Goal: Task Accomplishment & Management: Manage account settings

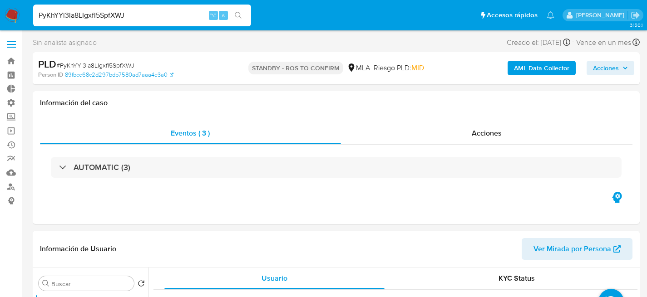
select select "10"
click at [138, 25] on div "PyKhYYi3la8LIgxfI5SpfXWJ ⌥ s" at bounding box center [142, 16] width 218 height 22
click at [141, 20] on input "PyKhYYi3la8LIgxfI5SpfXWJ" at bounding box center [142, 16] width 218 height 12
paste input "ogBq0gdVnbS6NekLPSSUS7CQ"
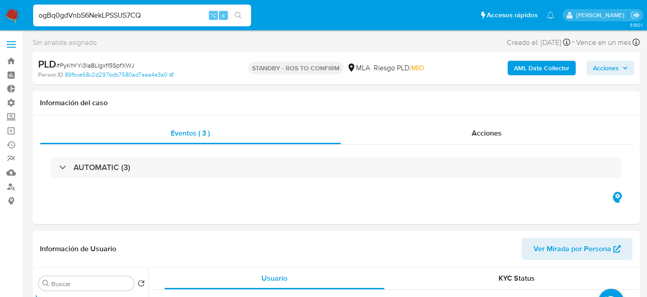
type input "ogBq0gdVnbS6NekLPSSUS7CQ"
select select "10"
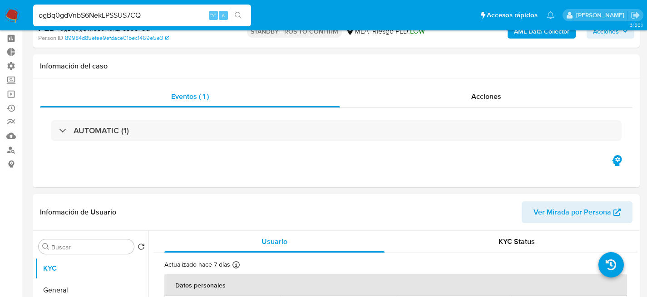
scroll to position [164, 0]
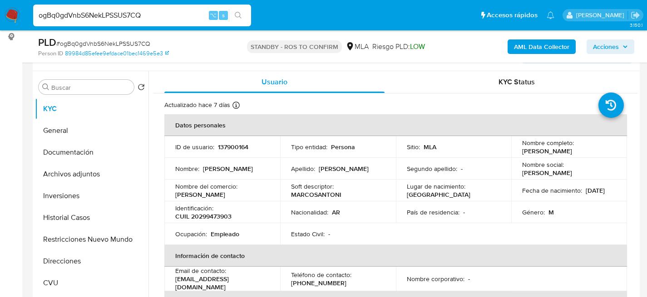
click at [176, 178] on td "Nombre : [PERSON_NAME]" at bounding box center [222, 169] width 116 height 22
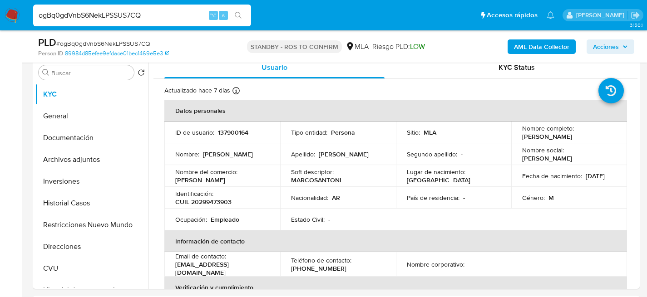
scroll to position [161, 0]
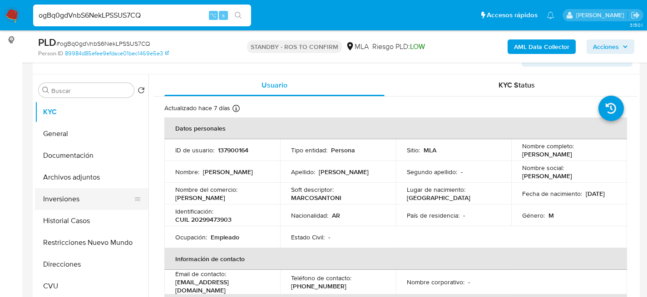
click at [42, 195] on button "Inversiones" at bounding box center [88, 199] width 106 height 22
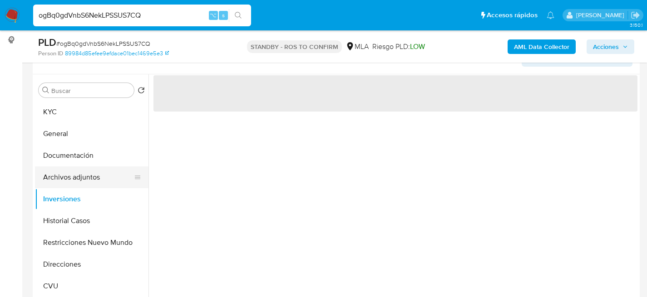
click at [57, 181] on button "Archivos adjuntos" at bounding box center [88, 178] width 106 height 22
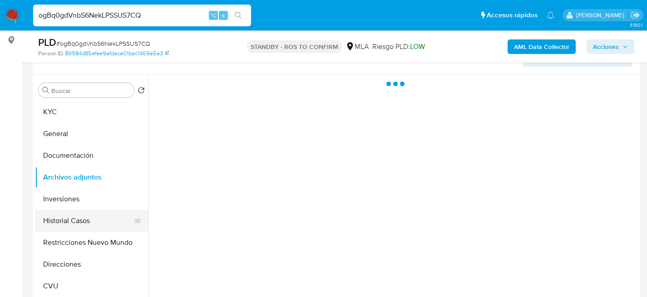
drag, startPoint x: 53, startPoint y: 216, endPoint x: 56, endPoint y: 222, distance: 7.3
click at [53, 216] on button "Historial Casos" at bounding box center [88, 221] width 106 height 22
click at [56, 223] on button "Historial Casos" at bounding box center [88, 221] width 106 height 22
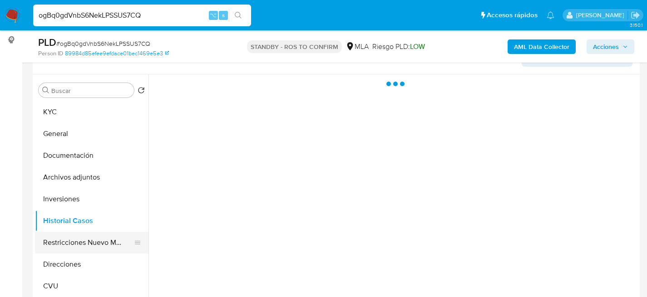
click at [58, 235] on button "Restricciones Nuevo Mundo" at bounding box center [88, 243] width 106 height 22
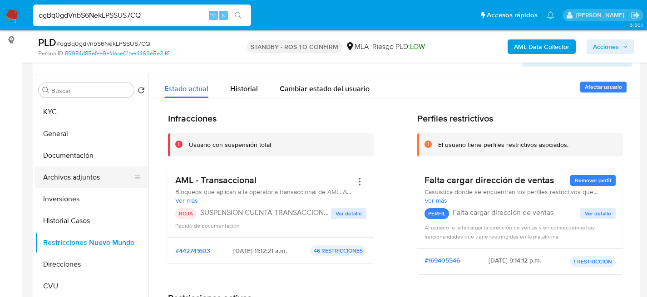
click at [56, 173] on button "Archivos adjuntos" at bounding box center [88, 178] width 106 height 22
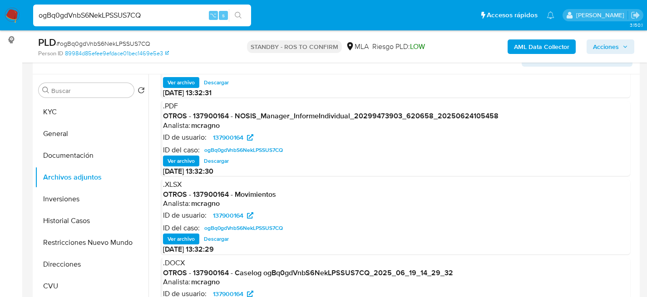
scroll to position [61, 0]
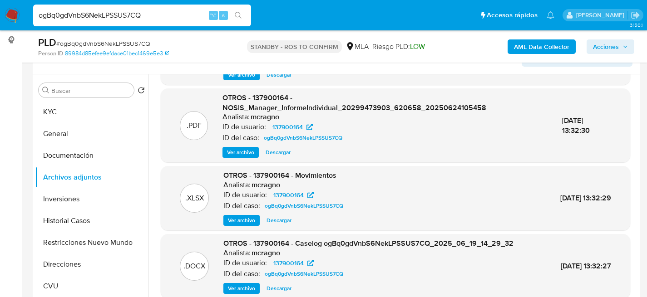
click at [272, 289] on span "Descargar" at bounding box center [278, 288] width 25 height 9
click at [150, 22] on div "ogBq0gdVnbS6NekLPSSUS7CQ ⌥ s" at bounding box center [142, 16] width 218 height 22
click at [153, 18] on input "ogBq0gdVnbS6NekLPSSUS7CQ" at bounding box center [142, 16] width 218 height 12
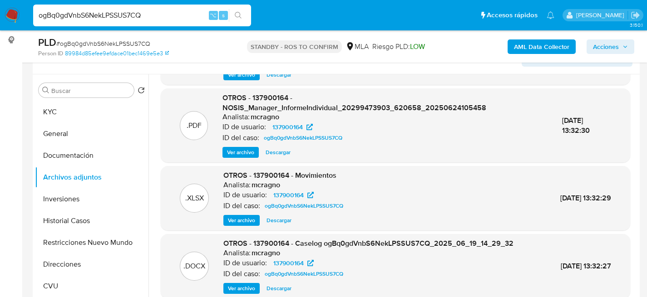
paste input "jvmdKWOSQiZWnMPJqSsKSyAX"
type input "jvmdKWOSQiZWnMPJqSsKSyAX"
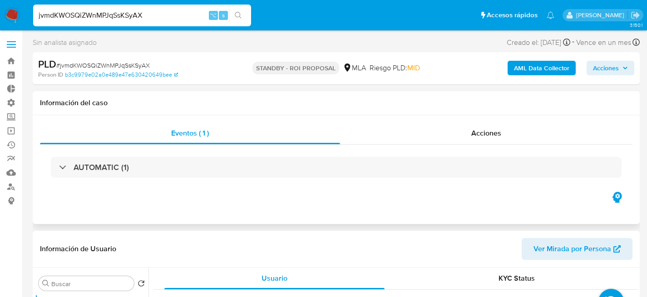
select select "10"
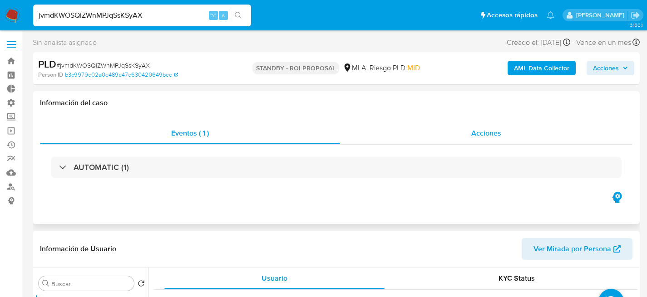
drag, startPoint x: 497, startPoint y: 113, endPoint x: 497, endPoint y: 127, distance: 13.2
click at [497, 114] on div "Información del caso" at bounding box center [336, 103] width 607 height 24
click at [497, 127] on div "Acciones" at bounding box center [486, 134] width 292 height 22
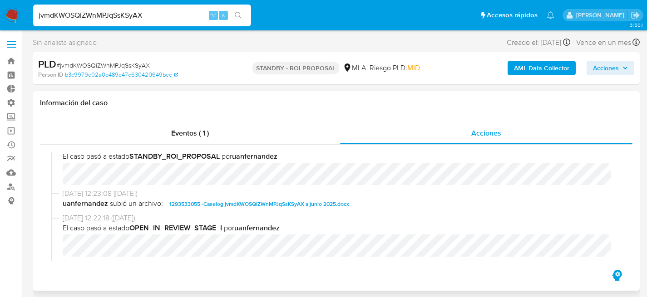
scroll to position [10, 0]
click at [203, 203] on span "1293533055 -Caselog jvmdKWOSQiZWnMPJqSsKSyAX a junio 2025.docx" at bounding box center [259, 203] width 180 height 11
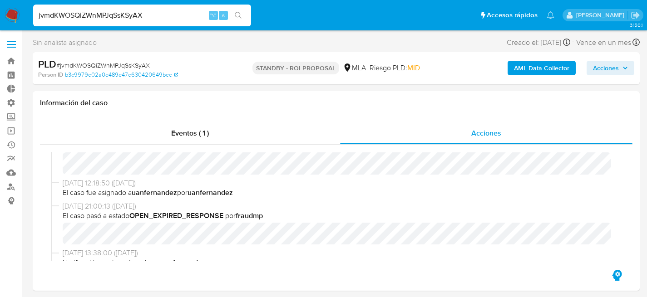
scroll to position [183, 0]
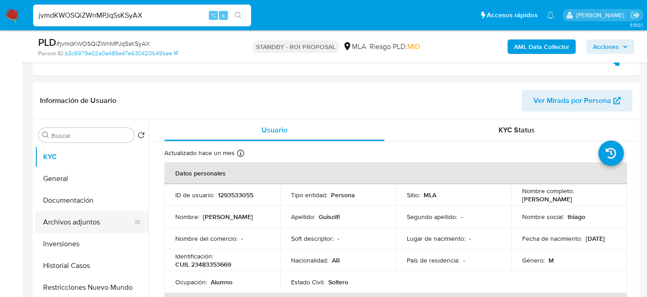
click at [44, 217] on button "Archivos adjuntos" at bounding box center [88, 223] width 106 height 22
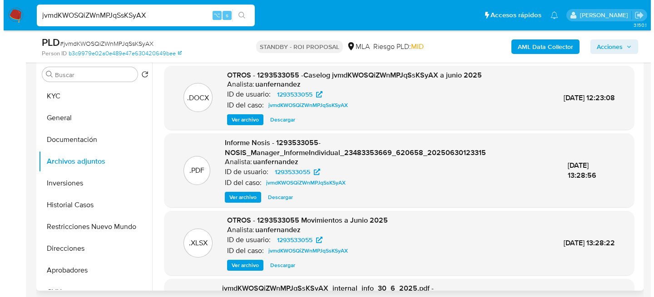
scroll to position [243, 0]
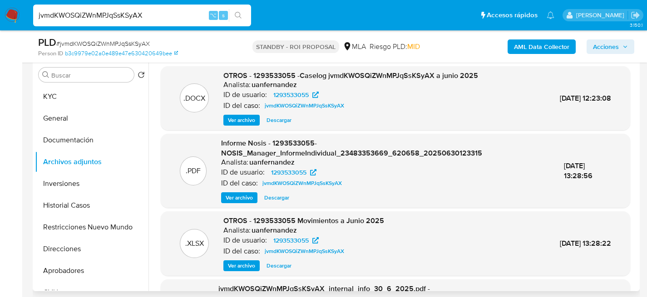
click at [237, 117] on span "Ver archivo" at bounding box center [241, 120] width 27 height 9
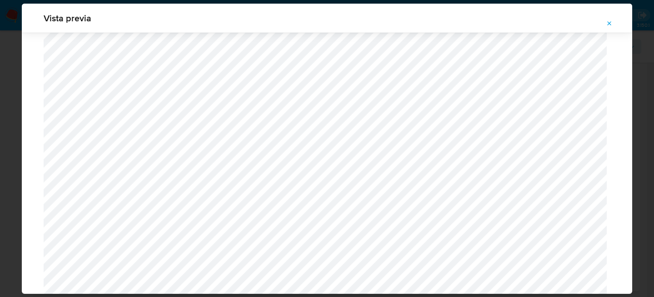
scroll to position [277, 0]
click at [6, 143] on div "Vista previa" at bounding box center [327, 148] width 654 height 297
click at [610, 20] on icon "Attachment preview" at bounding box center [609, 23] width 7 height 7
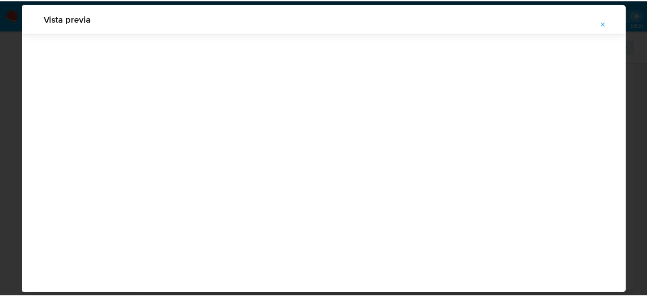
scroll to position [29, 0]
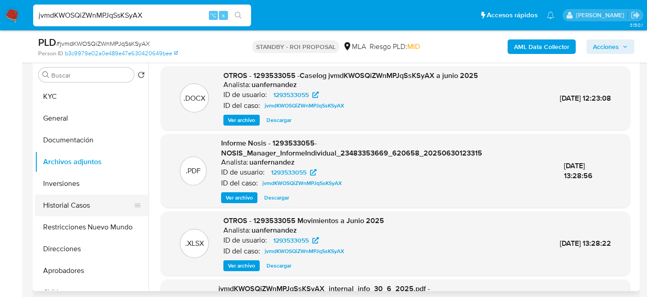
click at [73, 198] on button "Historial Casos" at bounding box center [88, 206] width 106 height 22
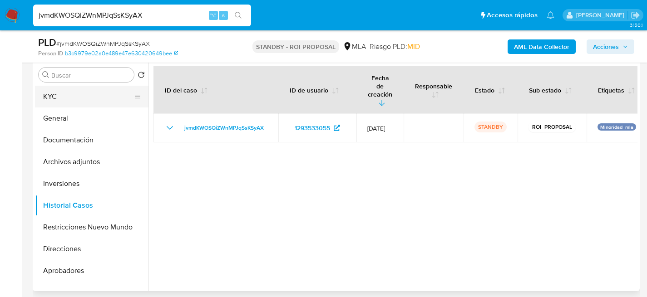
click at [62, 97] on button "KYC" at bounding box center [88, 97] width 106 height 22
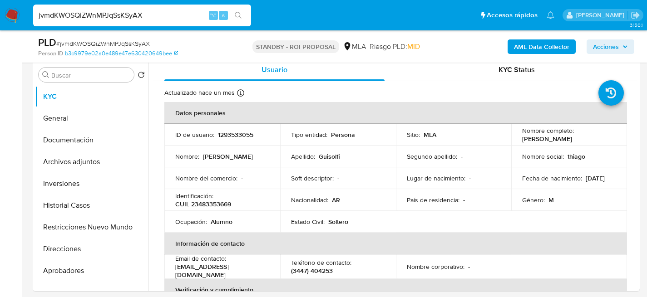
click at [142, 17] on input "jvmdKWOSQiZWnMPJqSsKSyAX" at bounding box center [142, 16] width 218 height 12
paste input "wLpxHvhsiL7s4ZRnAYAwLIB"
type input "jwLpxHvhsiL7s4ZRnAYAwLIB+"
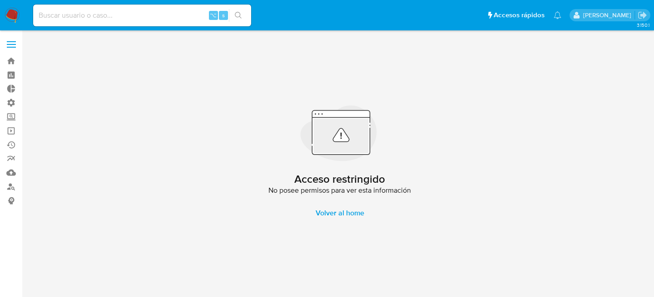
click at [164, 8] on div "⌥ s" at bounding box center [142, 16] width 218 height 22
click at [165, 10] on input at bounding box center [142, 16] width 218 height 12
paste input "jwLpxHvhsiL7s4ZRnAYAwLIB"
type input "jwLpxHvhsiL7s4ZRnAYAwLIB"
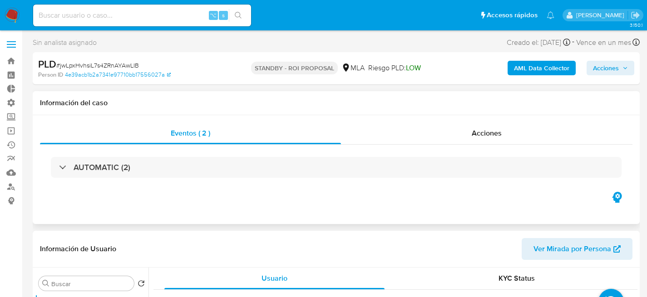
click at [488, 150] on div "AUTOMATIC (2)" at bounding box center [336, 167] width 592 height 45
click at [486, 135] on span "Acciones" at bounding box center [487, 133] width 30 height 10
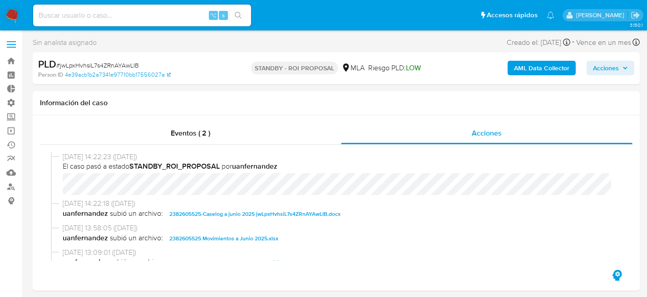
select select "10"
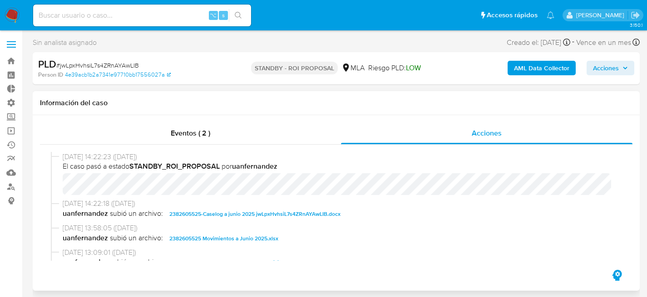
click at [237, 218] on span "2382605525-Caselog a junio 2025 jwLpxHvhsiL7s4ZRnAYAwLIB.docx" at bounding box center [254, 214] width 171 height 11
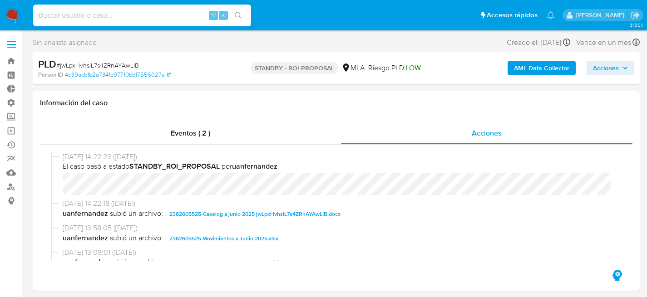
click at [188, 14] on input at bounding box center [142, 16] width 218 height 12
paste input "XyU4MhfB6Hhq8ptC1yqXTGBB"
type input "XyU4MhfB6Hhq8ptC1yqXTGBB"
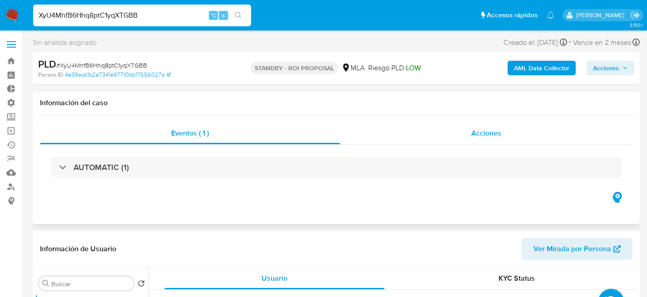
click at [443, 134] on div "Acciones" at bounding box center [486, 134] width 292 height 22
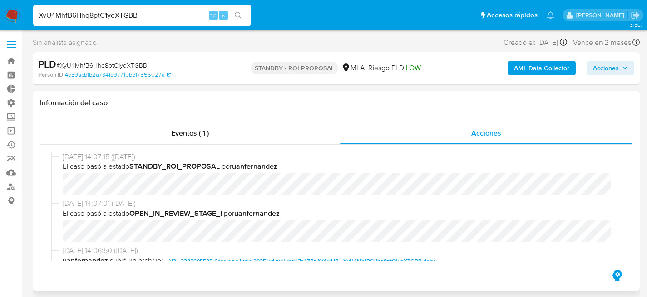
select select "10"
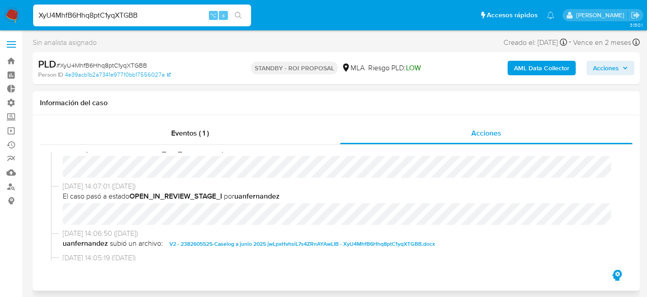
scroll to position [59, 0]
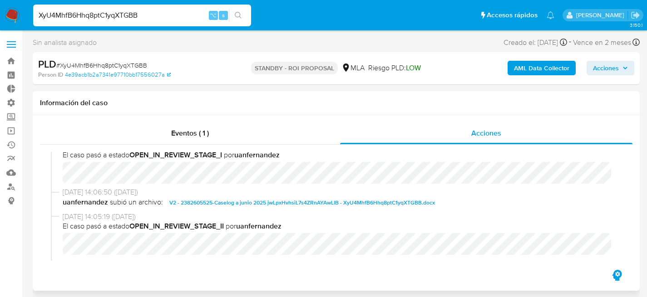
click at [264, 201] on span "V2 - 2382605525-Caselog a junio 2025 jwLpxHvhsiL7s4ZRnAYAwLIB - XyU4MhfB6Hhq8pt…" at bounding box center [302, 202] width 266 height 11
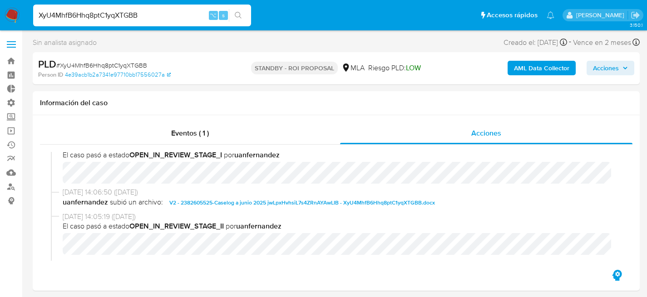
click at [121, 5] on div "XyU4MhfB6Hhq8ptC1yqXTGBB ⌥ s" at bounding box center [142, 16] width 218 height 22
click at [124, 15] on input "XyU4MhfB6Hhq8ptC1yqXTGBB" at bounding box center [142, 16] width 218 height 12
paste input "KA4yVcpCVUg08Aeeyu22NTOy"
type input "KA4yVcpCVUg08Aeeyu22NTOy"
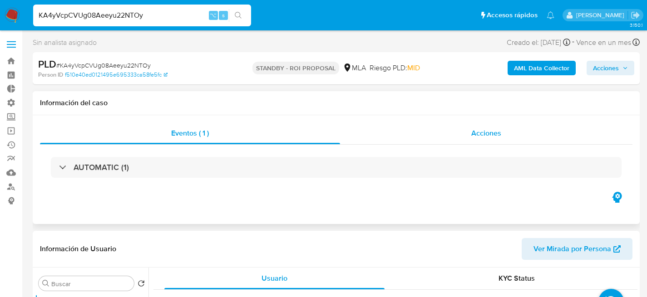
click at [440, 142] on div "Acciones" at bounding box center [486, 134] width 292 height 22
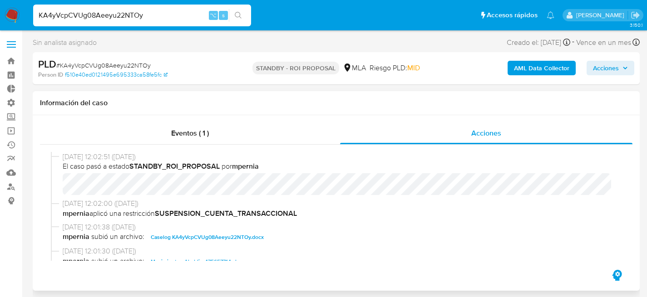
select select "10"
click at [170, 238] on span "Caselog KA4yVcpCVUg08Aeeyu22NTOy.docx" at bounding box center [207, 237] width 113 height 11
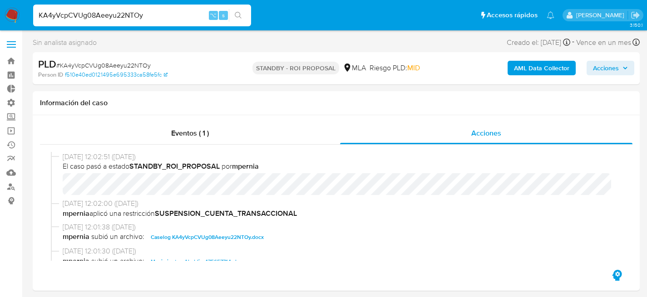
click at [84, 18] on input "KA4yVcpCVUg08Aeeyu22NTOy" at bounding box center [142, 16] width 218 height 12
paste input "rrVoqQc3zRtf7inM6b1RnD1x"
type input "rrVoqQc3zRtf7inM6b1RnD1x"
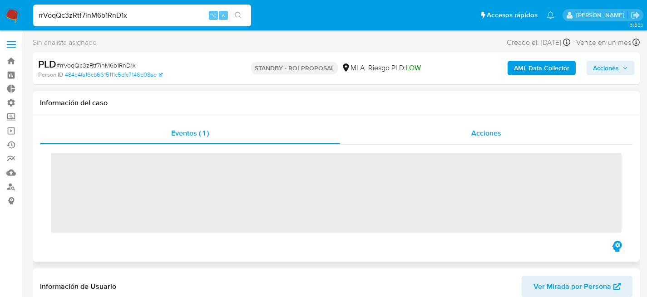
click at [417, 133] on div "Acciones" at bounding box center [486, 134] width 292 height 22
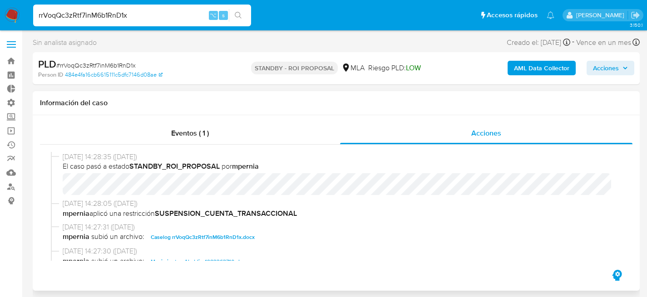
click at [202, 241] on span "Caselog rrVoqQc3zRtf7inM6b1RnD1x.docx" at bounding box center [203, 237] width 104 height 11
select select "10"
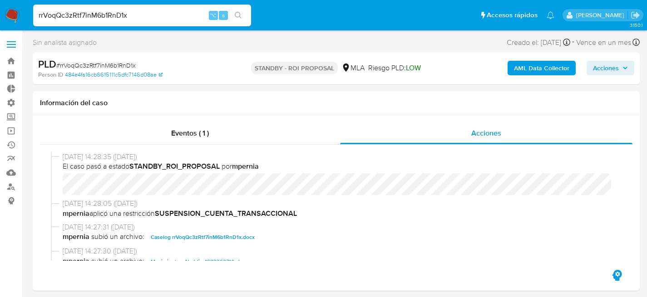
click at [113, 21] on div "rrVoqQc3zRtf7inM6b1RnD1x ⌥ s" at bounding box center [142, 16] width 218 height 22
click at [113, 20] on input "rrVoqQc3zRtf7inM6b1RnD1x" at bounding box center [142, 16] width 218 height 12
paste input "YOO0kjIU0H6Hx9r5BHPgrjy"
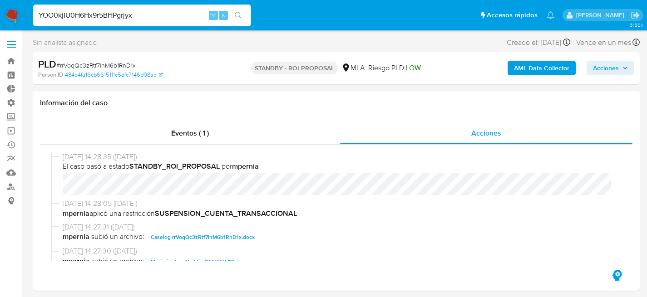
type input "YOO0kjIU0H6Hx9r5BHPgrjyx"
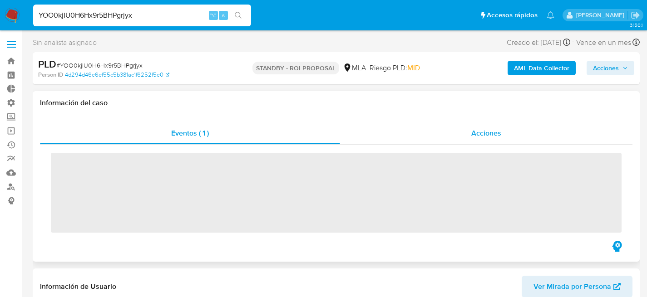
click at [453, 138] on div "Acciones" at bounding box center [486, 134] width 292 height 22
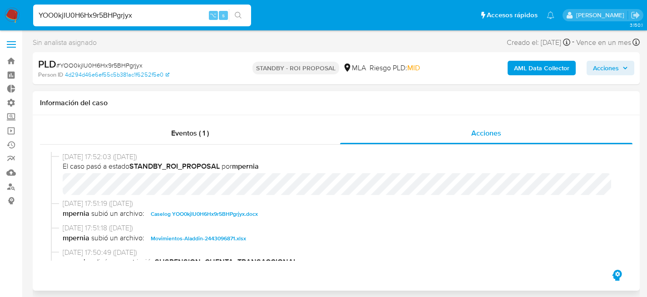
click at [232, 205] on span "[DATE] 17:51:19 ([DATE])" at bounding box center [340, 204] width 555 height 10
click at [231, 212] on span "Caselog YOO0kjIU0H6Hx9r5BHPgrjyx.docx" at bounding box center [204, 214] width 107 height 11
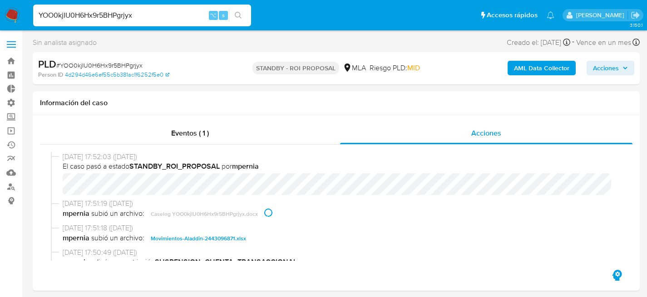
select select "10"
click at [139, 16] on input "YOO0kjIU0H6Hx9r5BHPgrjyx" at bounding box center [142, 16] width 218 height 12
paste input "zc7tFwPdVAHcpyudgRhMPS5"
type input "Yzc7tFwPdVAHcpyudgRhMPS5"
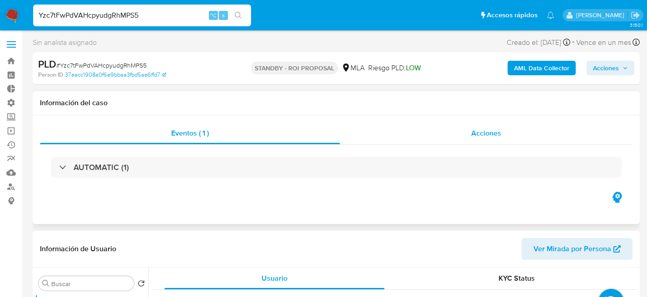
click at [469, 144] on div "Acciones" at bounding box center [486, 134] width 292 height 22
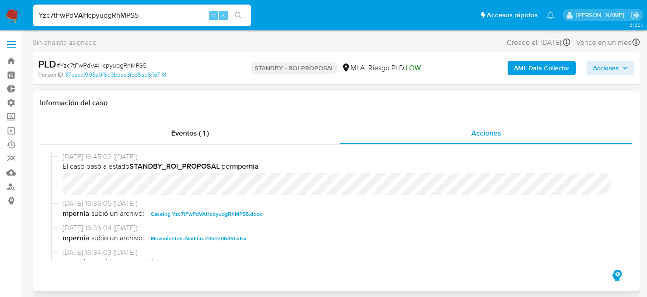
select select "10"
click at [205, 214] on span "Caselog Yzc7tFwPdVAHcpyudgRhMPS5.docx" at bounding box center [206, 214] width 111 height 11
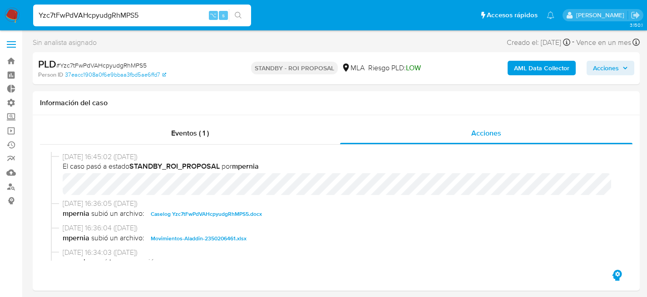
click at [109, 15] on input "Yzc7tFwPdVAHcpyudgRhMPS5" at bounding box center [142, 16] width 218 height 12
paste input "V817vG3PsVfrkzwdzSNJzP0W"
type input "V817vG3PsVfrkzwdzSNJzP0W"
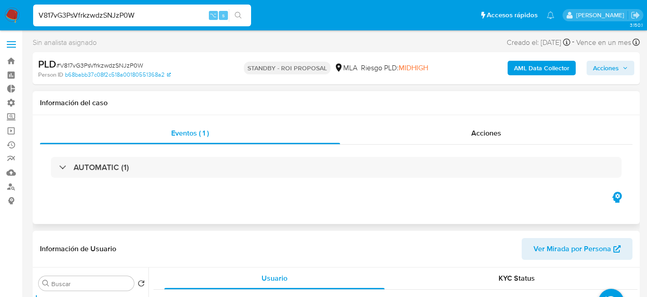
click at [489, 151] on div "AUTOMATIC (1)" at bounding box center [336, 167] width 592 height 45
drag, startPoint x: 466, startPoint y: 128, endPoint x: 420, endPoint y: 135, distance: 46.4
click at [465, 128] on div "Acciones" at bounding box center [486, 134] width 292 height 22
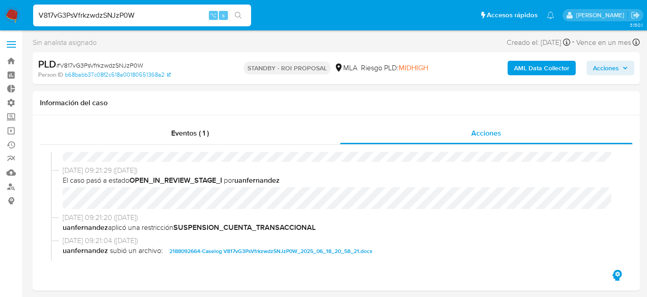
select select "10"
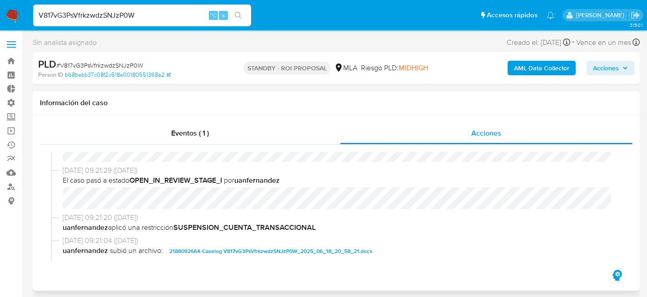
scroll to position [63, 0]
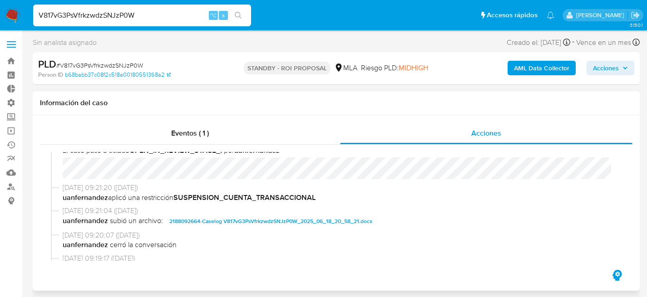
click at [241, 222] on span "2188092664-Caselog V817vG3PsVfrkzwdzSNJzP0W_2025_06_18_20_58_21.docx" at bounding box center [270, 221] width 203 height 11
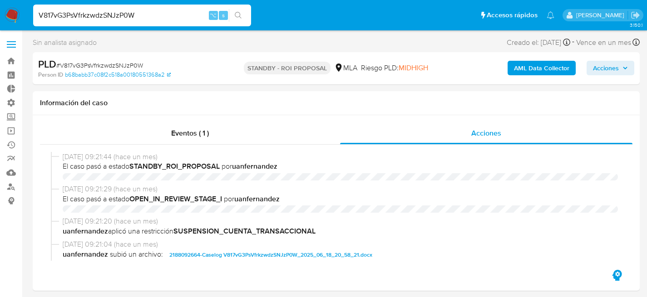
select select "10"
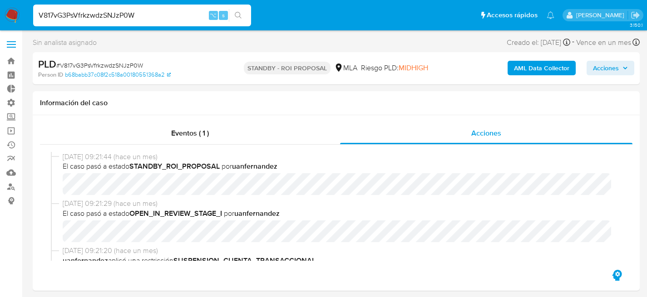
scroll to position [63, 0]
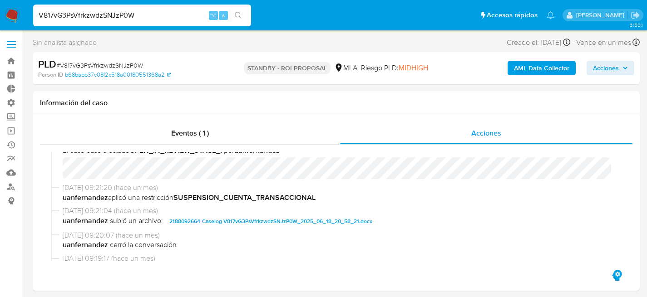
click at [141, 5] on div "V817vG3PsVfrkzwdzSNJzP0W ⌥ s" at bounding box center [142, 16] width 218 height 22
click at [97, 20] on input "V817vG3PsVfrkzwdzSNJzP0W" at bounding box center [142, 16] width 218 height 12
paste input "WFX4PYhV6D7YGnajU1Ac9k0w"
type input "WFX4PYhV6D7YGnajU1Ac9k0w"
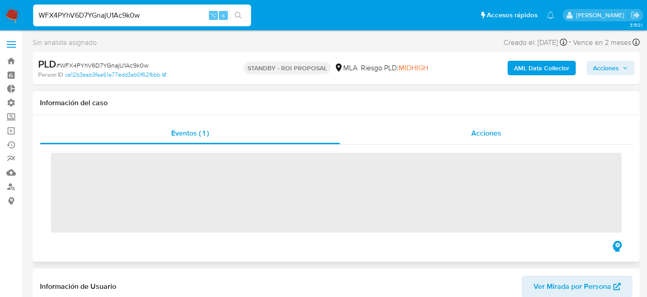
click at [463, 133] on div "Acciones" at bounding box center [486, 134] width 292 height 22
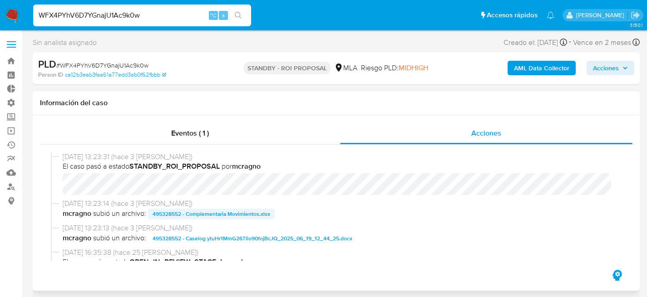
select select "10"
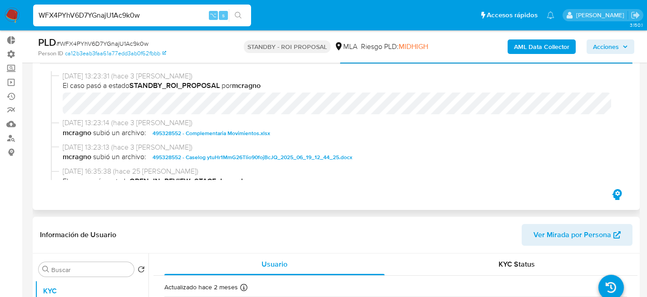
click at [221, 161] on span "495328552 - Caselog ytuHr1MmG26Tlio90fojBcJQ_2025_06_19_12_44_25.docx" at bounding box center [253, 157] width 200 height 11
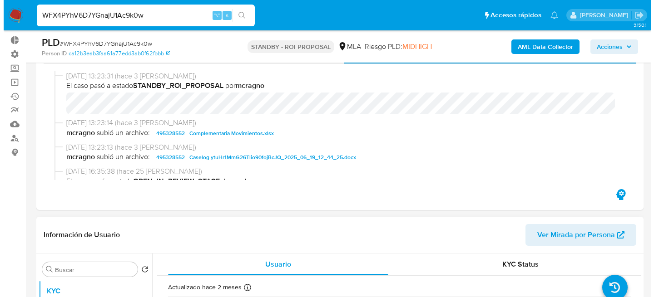
scroll to position [218, 0]
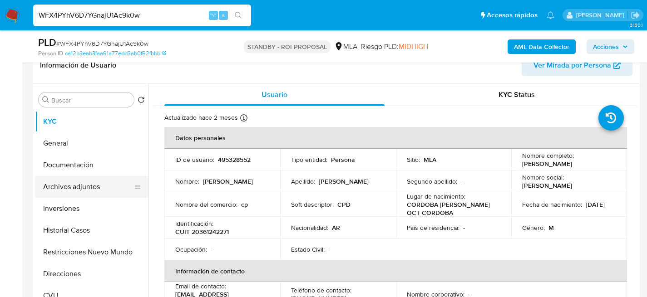
click at [62, 189] on button "Archivos adjuntos" at bounding box center [88, 187] width 106 height 22
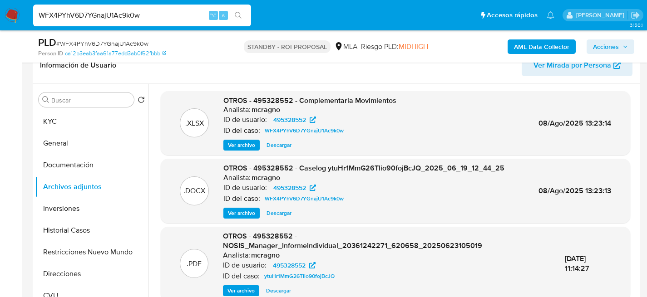
click at [239, 215] on span "Ver archivo" at bounding box center [241, 213] width 27 height 9
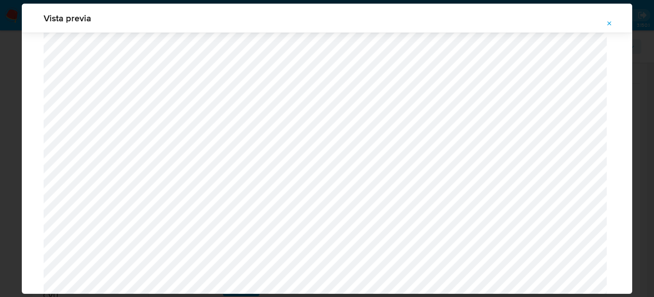
scroll to position [521, 0]
click at [616, 24] on button "Attachment preview" at bounding box center [609, 23] width 20 height 15
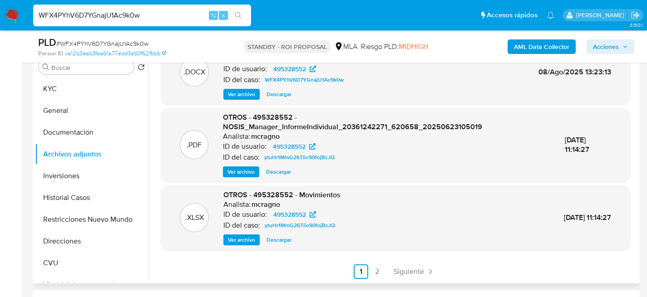
scroll to position [270, 0]
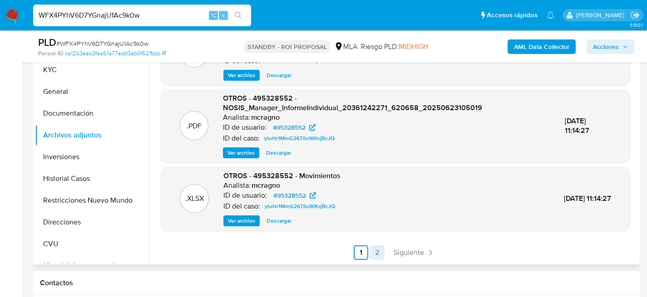
click at [375, 256] on link "2" at bounding box center [377, 253] width 15 height 15
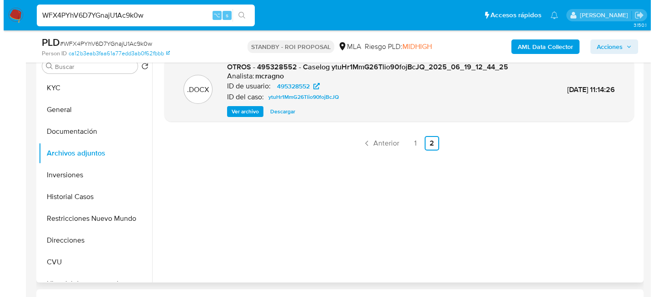
scroll to position [207, 0]
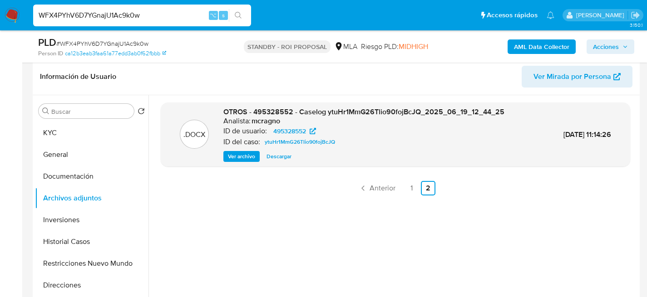
click at [242, 159] on span "Ver archivo" at bounding box center [241, 156] width 27 height 9
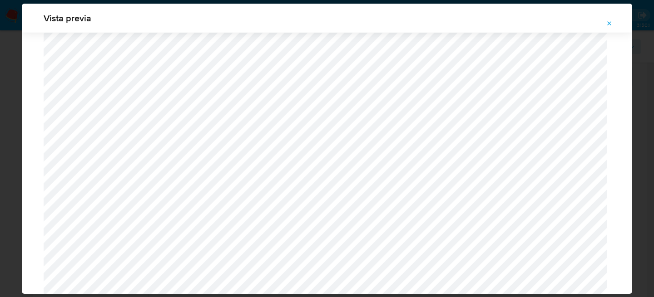
scroll to position [465, 0]
click at [11, 155] on div "Vista previa" at bounding box center [327, 148] width 654 height 297
click at [606, 25] on icon "Attachment preview" at bounding box center [609, 23] width 7 height 7
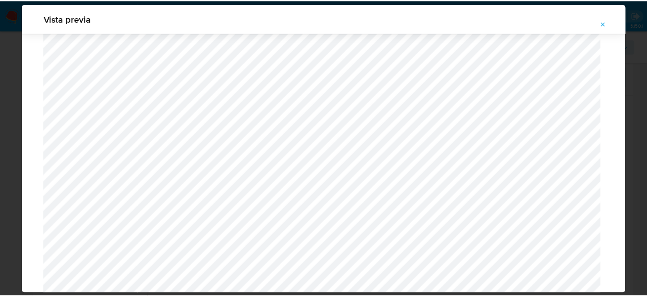
scroll to position [29, 0]
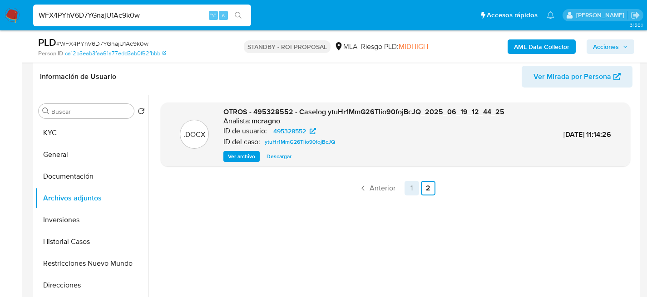
click at [415, 185] on link "1" at bounding box center [411, 188] width 15 height 15
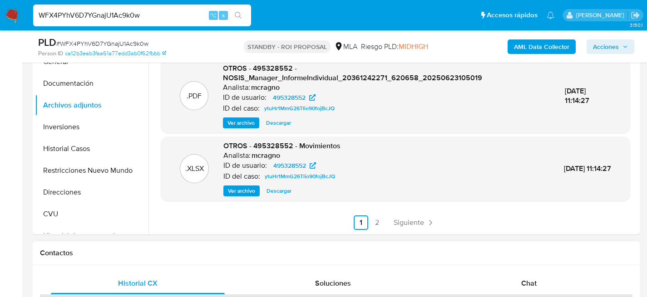
scroll to position [303, 0]
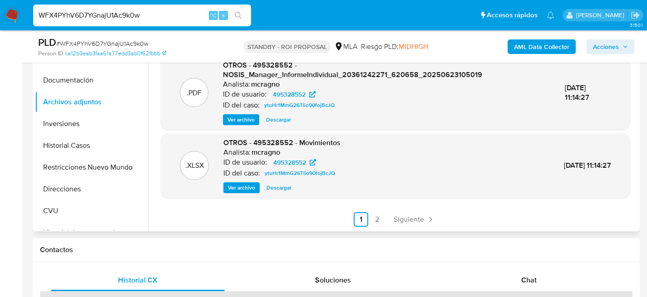
click at [406, 231] on div ".XLSX OTROS - 495328552 - Complementaria Movimientos Analista: mcragno ID de us…" at bounding box center [392, 115] width 489 height 232
click at [406, 227] on link "Siguiente" at bounding box center [414, 219] width 49 height 15
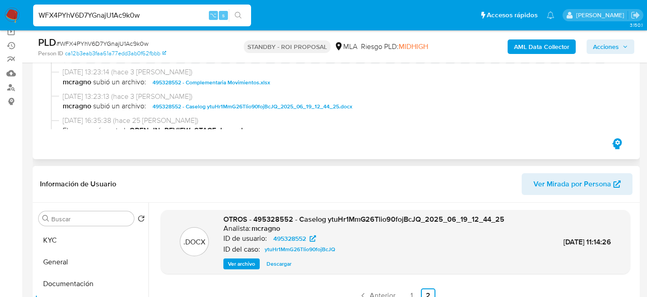
scroll to position [192, 0]
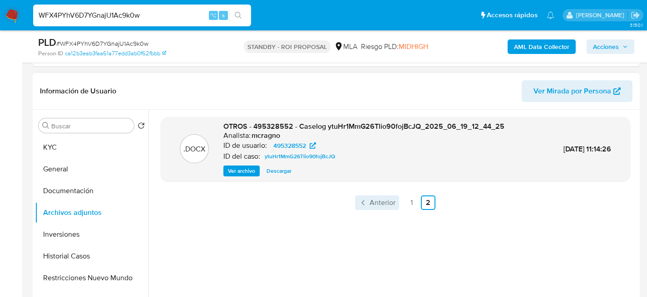
click at [396, 208] on link "Anterior" at bounding box center [377, 203] width 44 height 15
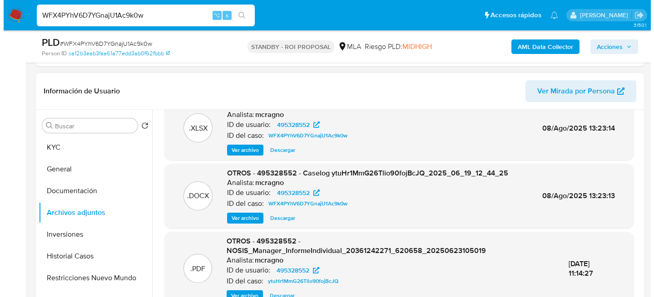
scroll to position [63, 0]
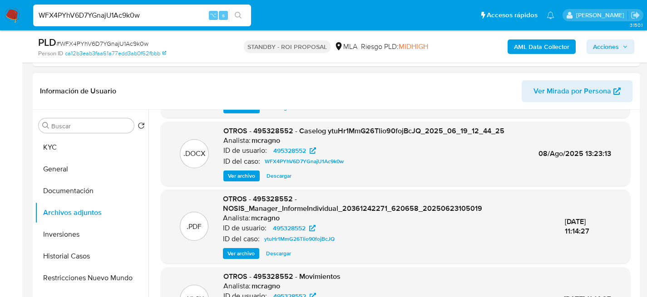
click at [245, 177] on span "Ver archivo" at bounding box center [241, 176] width 27 height 9
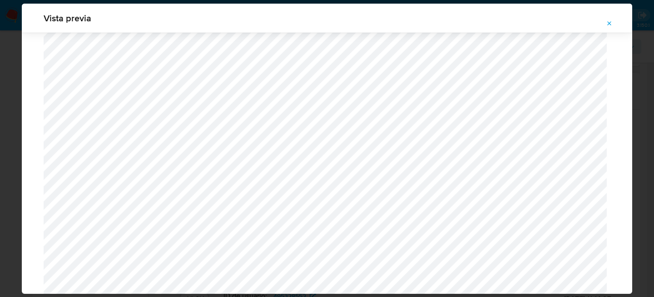
scroll to position [539, 0]
click at [599, 22] on span "Vista previa" at bounding box center [327, 18] width 567 height 9
click at [606, 23] on icon "Attachment preview" at bounding box center [609, 23] width 7 height 7
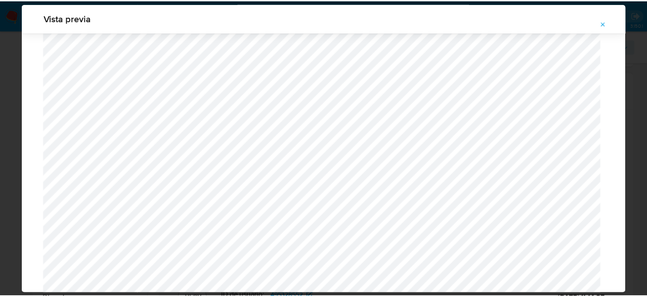
scroll to position [29, 0]
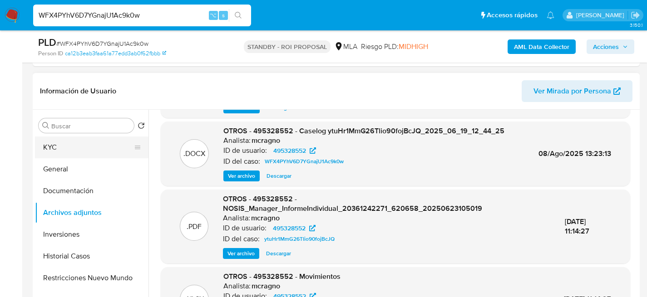
click at [47, 147] on button "KYC" at bounding box center [88, 148] width 106 height 22
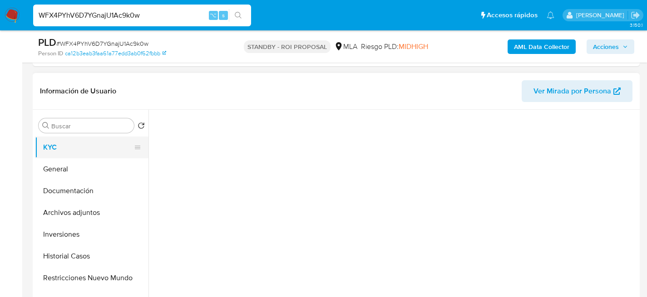
scroll to position [0, 0]
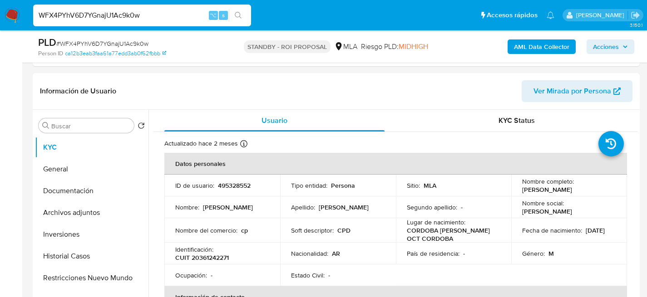
click at [11, 14] on img at bounding box center [12, 15] width 15 height 15
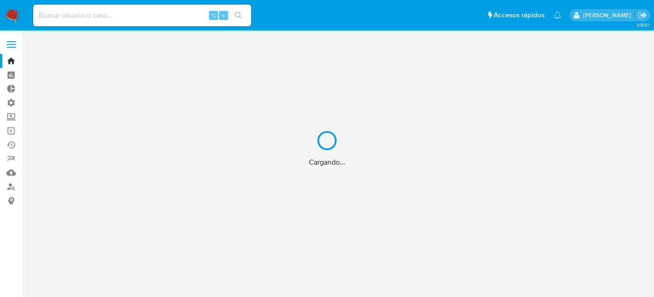
click at [611, 52] on div "Cargando..." at bounding box center [327, 148] width 654 height 297
click at [617, 48] on div "Cargando..." at bounding box center [327, 148] width 654 height 297
click at [621, 49] on div "Cargando..." at bounding box center [327, 148] width 654 height 297
click at [618, 49] on div "Cargando..." at bounding box center [327, 148] width 654 height 297
click at [616, 49] on div "Cargando..." at bounding box center [327, 148] width 654 height 297
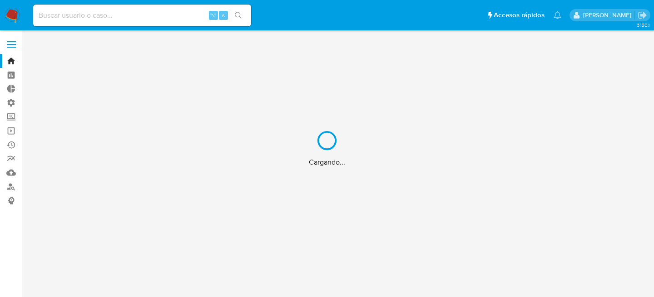
click at [595, 46] on div "Cargando..." at bounding box center [327, 148] width 654 height 297
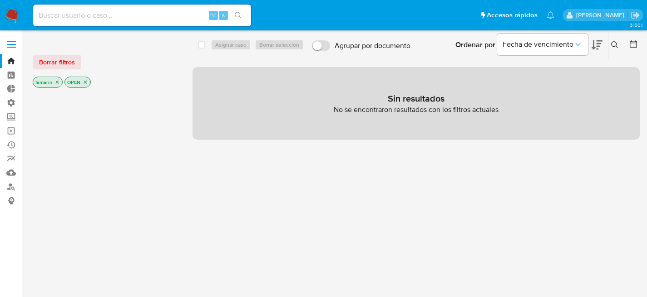
click at [613, 45] on icon at bounding box center [614, 44] width 7 height 7
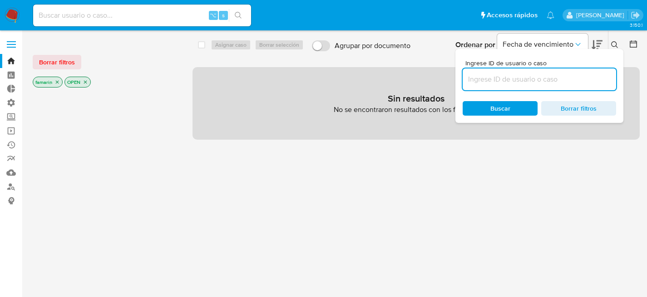
click at [554, 75] on input at bounding box center [539, 80] width 153 height 12
type input "WFX4PYhV6D7YGnajU1Ac9k0w"
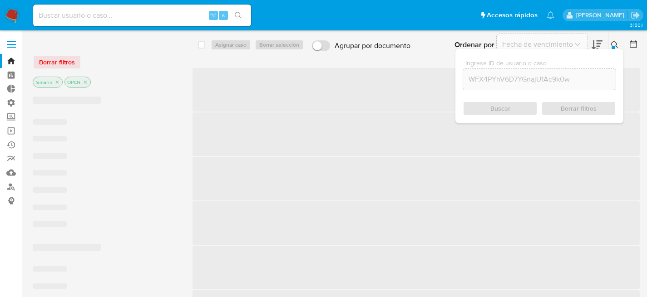
click at [501, 109] on span "Buscar" at bounding box center [500, 108] width 20 height 15
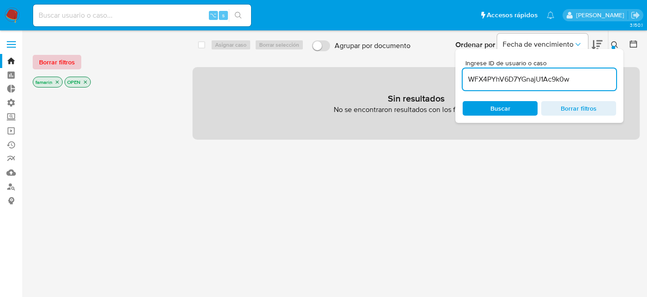
click at [47, 60] on span "Borrar filtros" at bounding box center [57, 62] width 36 height 13
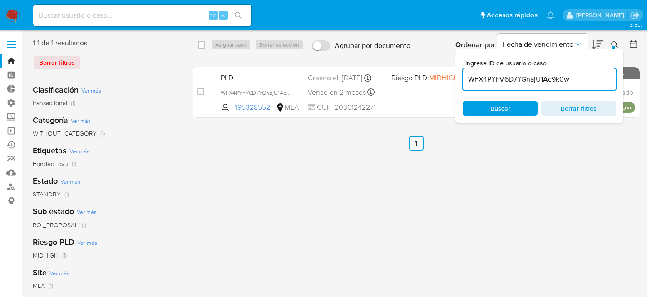
click at [196, 46] on div "select-all-cases-checkbox Asignar caso Borrar selección Agrupar por documento O…" at bounding box center [415, 45] width 447 height 28
drag, startPoint x: 202, startPoint y: 44, endPoint x: 225, endPoint y: 44, distance: 23.2
click at [202, 44] on input "checkbox" at bounding box center [201, 44] width 7 height 7
checkbox input "true"
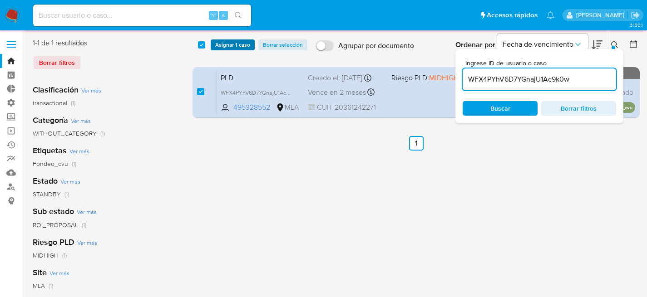
click at [225, 44] on span "Asignar 1 caso" at bounding box center [232, 44] width 35 height 9
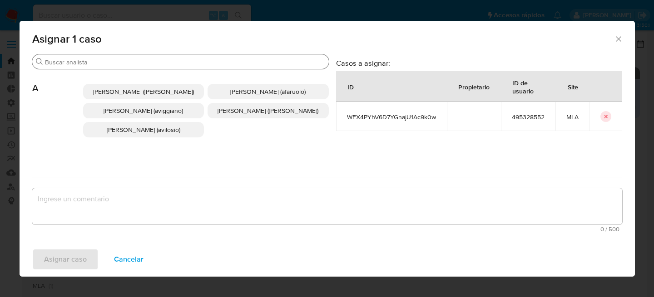
click at [132, 67] on div "Buscar" at bounding box center [180, 61] width 296 height 15
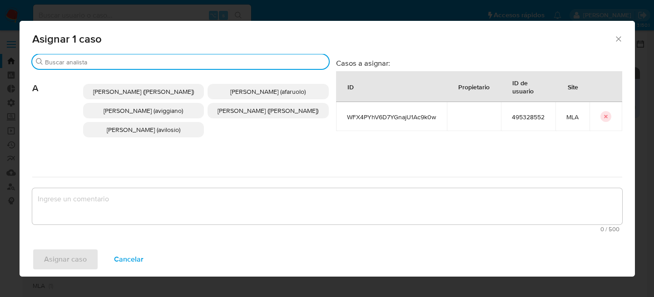
click at [135, 64] on input "Buscar" at bounding box center [185, 62] width 280 height 8
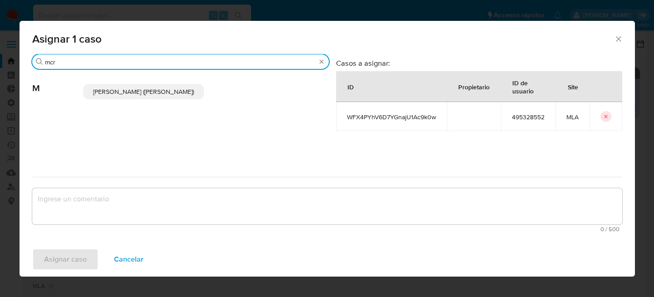
type input "mcr"
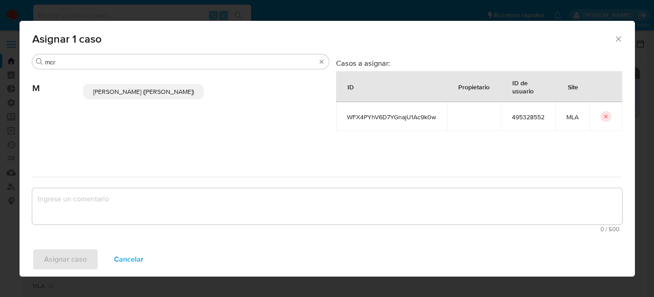
click at [120, 96] on p "Mariela Belen Cragno (mcragno)" at bounding box center [143, 91] width 121 height 15
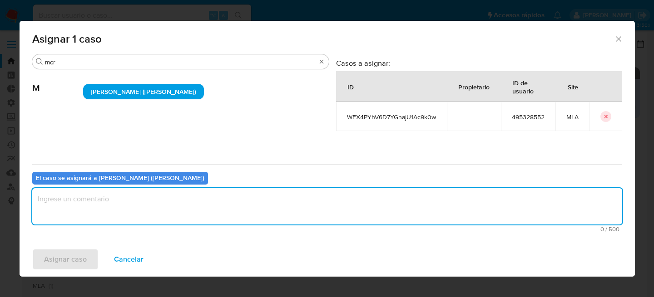
drag, startPoint x: 89, startPoint y: 193, endPoint x: 79, endPoint y: 215, distance: 23.6
click at [89, 194] on textarea "assign-modal" at bounding box center [327, 206] width 590 height 36
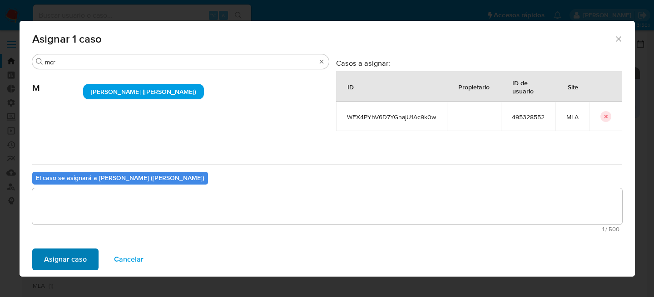
drag, startPoint x: 69, startPoint y: 246, endPoint x: 72, endPoint y: 254, distance: 8.5
click at [69, 246] on div "Asignar caso Cancelar" at bounding box center [327, 259] width 615 height 34
click at [72, 254] on span "Asignar caso" at bounding box center [65, 260] width 43 height 20
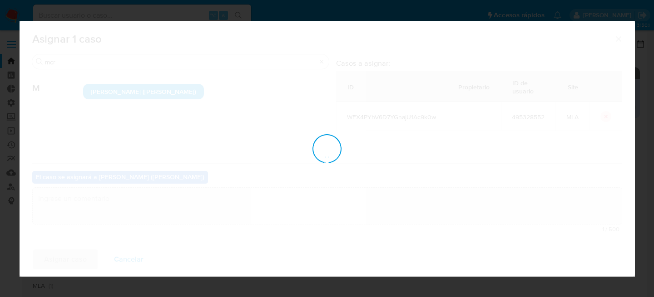
checkbox input "false"
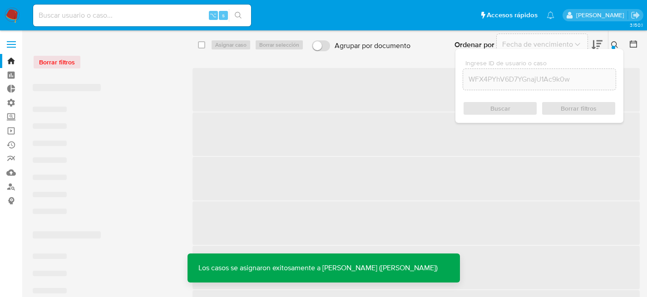
click at [617, 42] on icon at bounding box center [614, 44] width 7 height 7
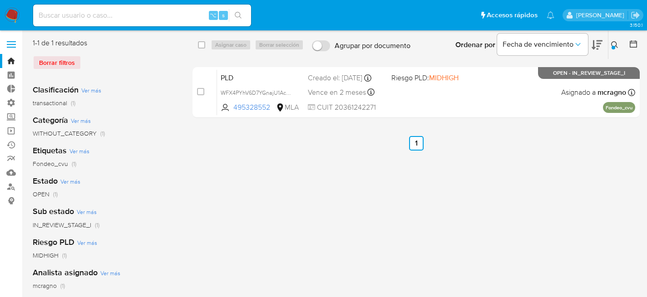
click at [363, 200] on div "select-all-cases-checkbox Asignar caso Borrar selección Agrupar por documento O…" at bounding box center [415, 233] width 447 height 391
